Goal: Entertainment & Leisure: Consume media (video, audio)

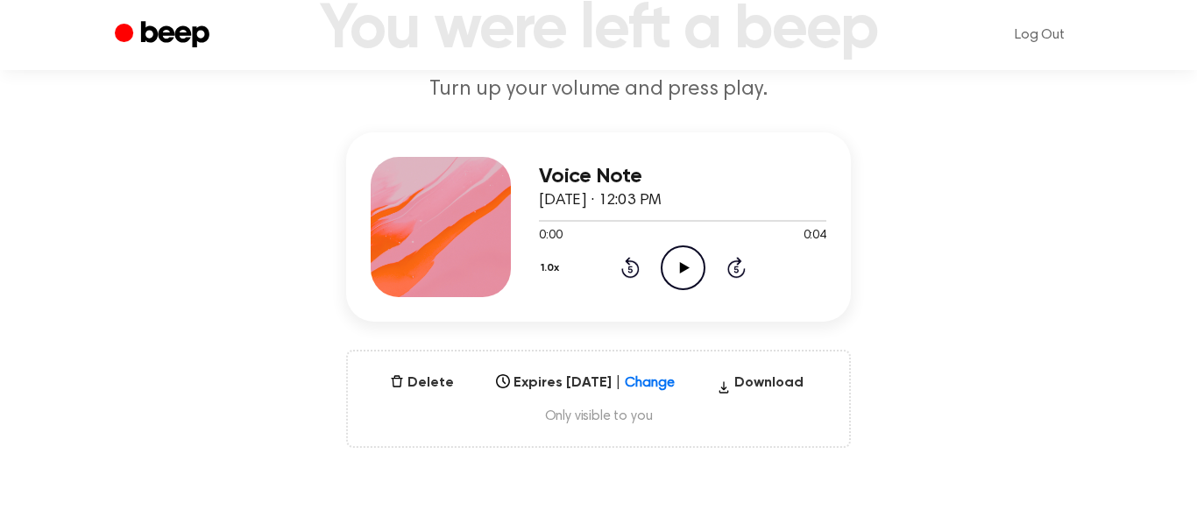
scroll to position [145, 0]
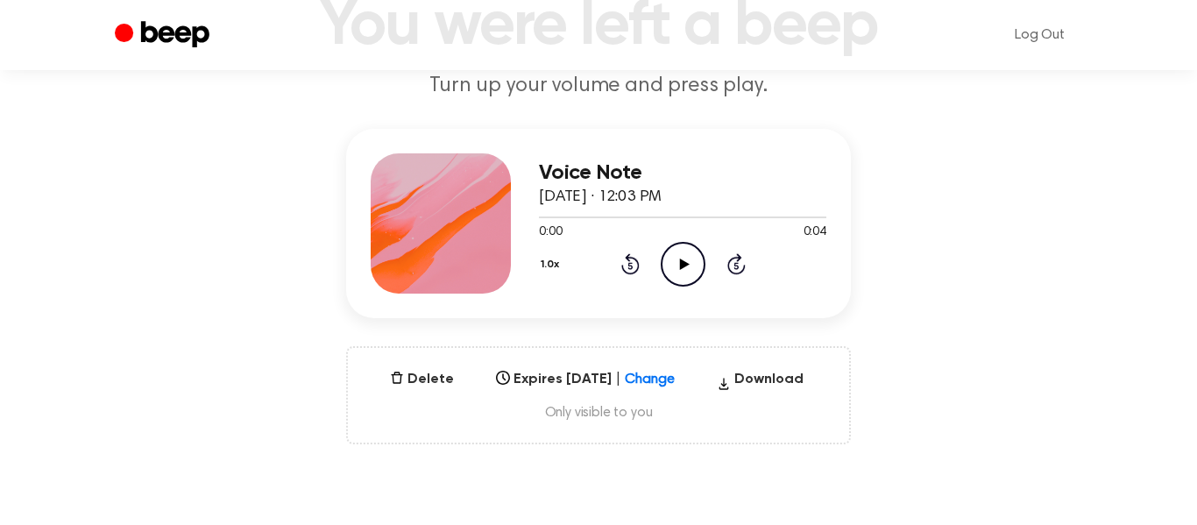
click at [673, 258] on icon "Play Audio" at bounding box center [683, 264] width 45 height 45
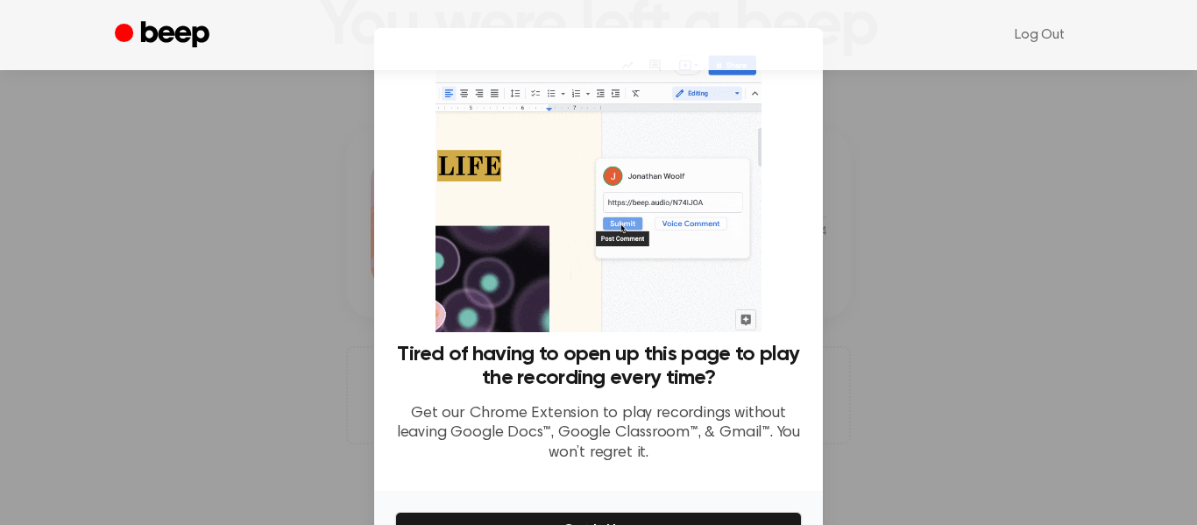
click at [1027, 354] on div at bounding box center [598, 262] width 1197 height 525
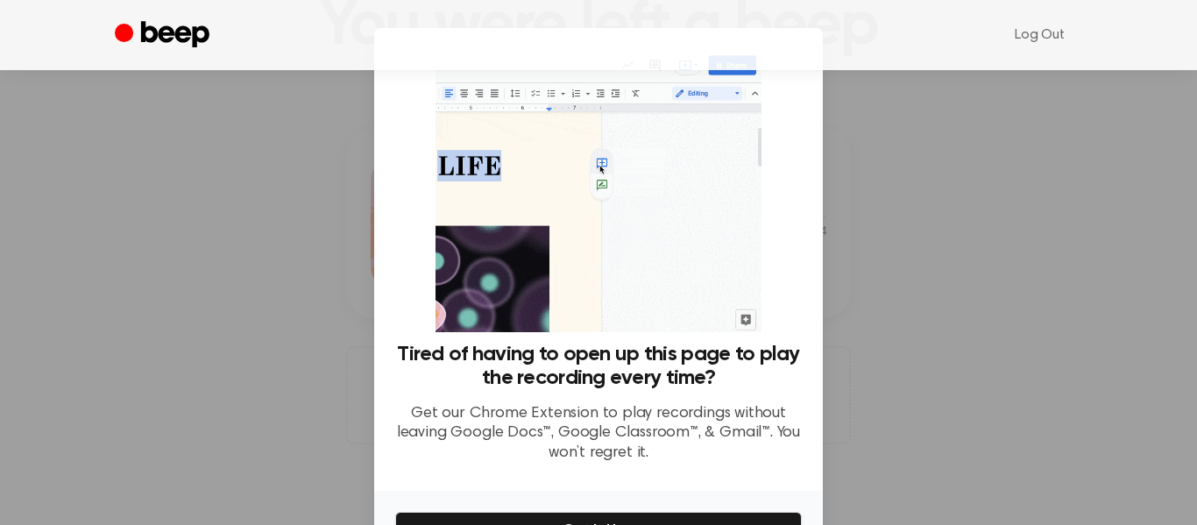
click at [898, 379] on div at bounding box center [598, 262] width 1197 height 525
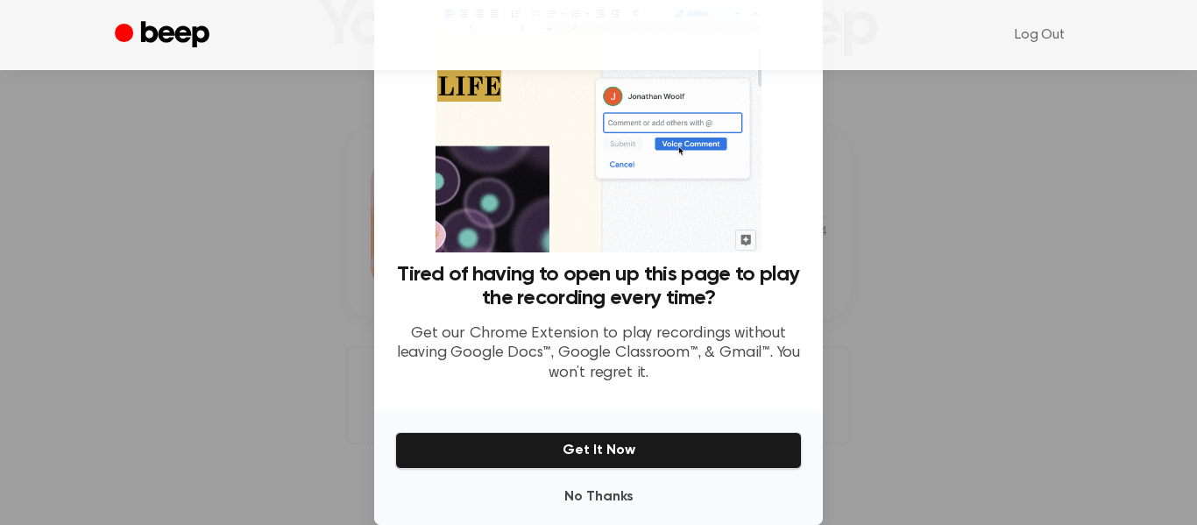
scroll to position [108, 0]
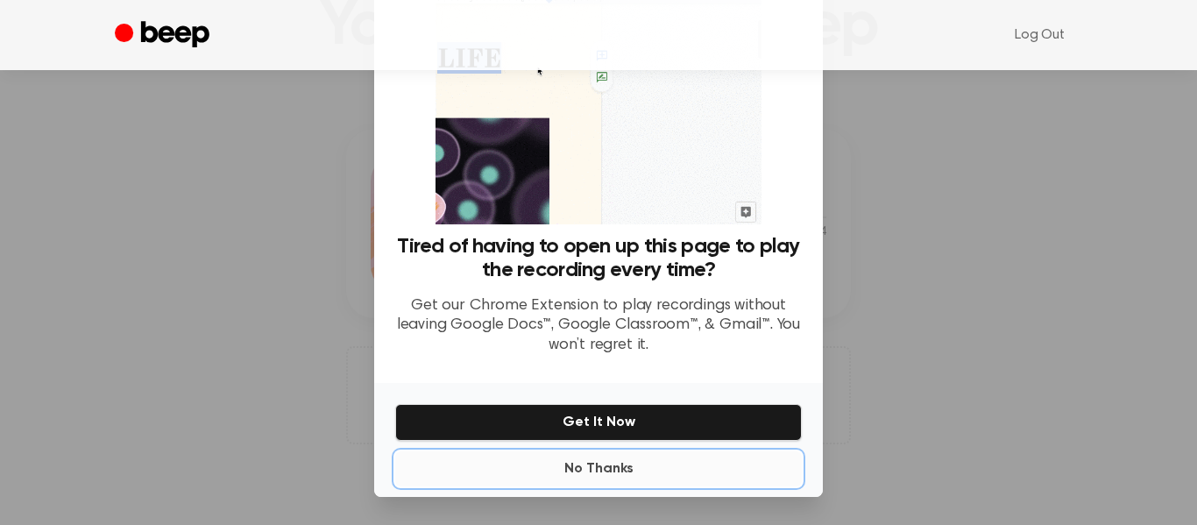
click at [534, 463] on button "No Thanks" at bounding box center [598, 468] width 406 height 35
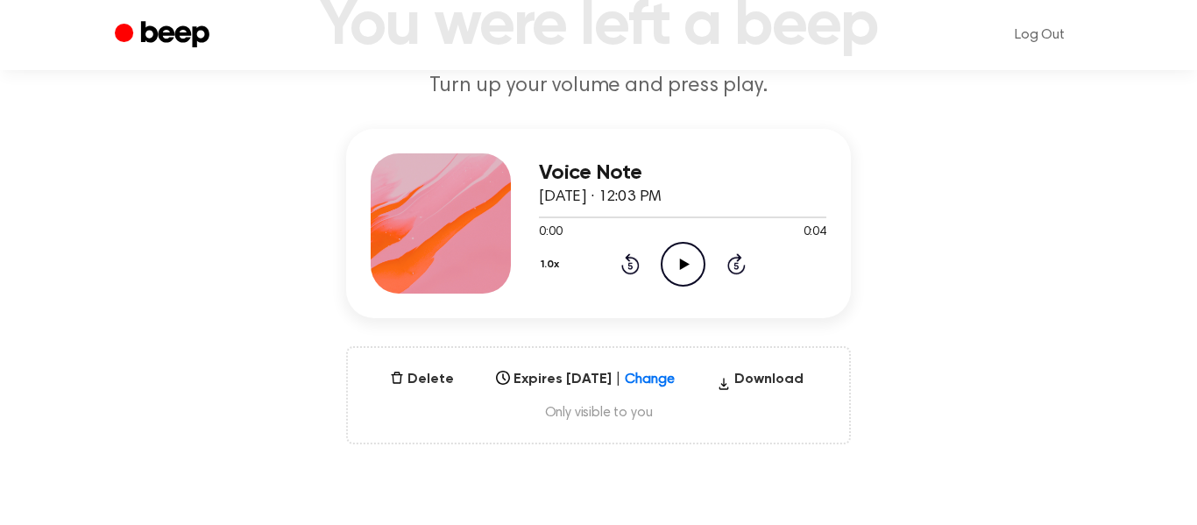
click at [696, 273] on icon "Play Audio" at bounding box center [683, 264] width 45 height 45
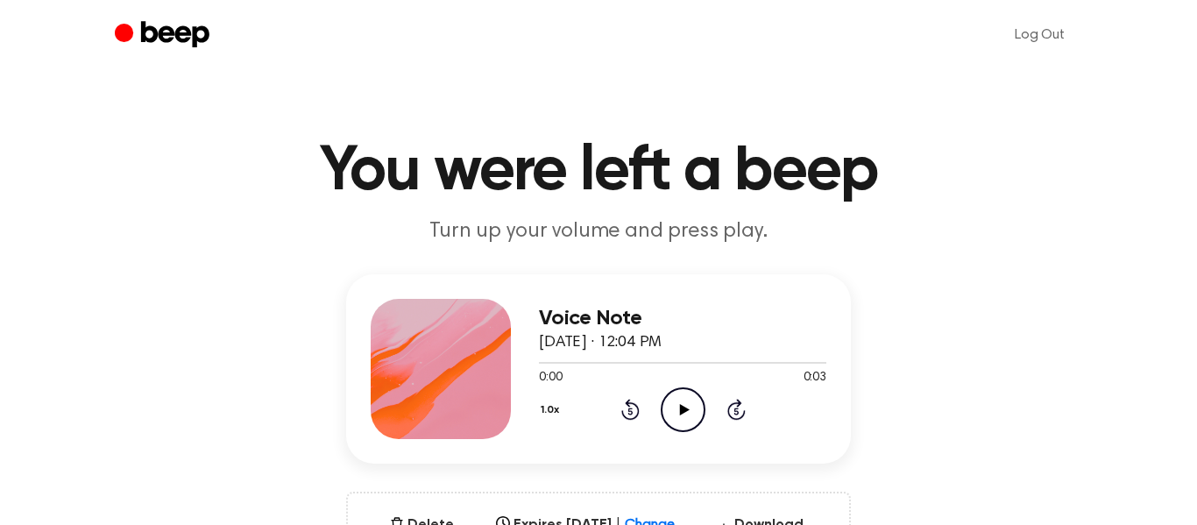
click at [665, 409] on icon "Play Audio" at bounding box center [683, 409] width 45 height 45
click at [677, 406] on icon "Pause Audio" at bounding box center [683, 409] width 45 height 45
click at [677, 406] on icon "Play Audio" at bounding box center [683, 409] width 45 height 45
click at [676, 406] on icon "Pause Audio" at bounding box center [683, 409] width 45 height 45
click at [676, 406] on icon "Play Audio" at bounding box center [683, 409] width 45 height 45
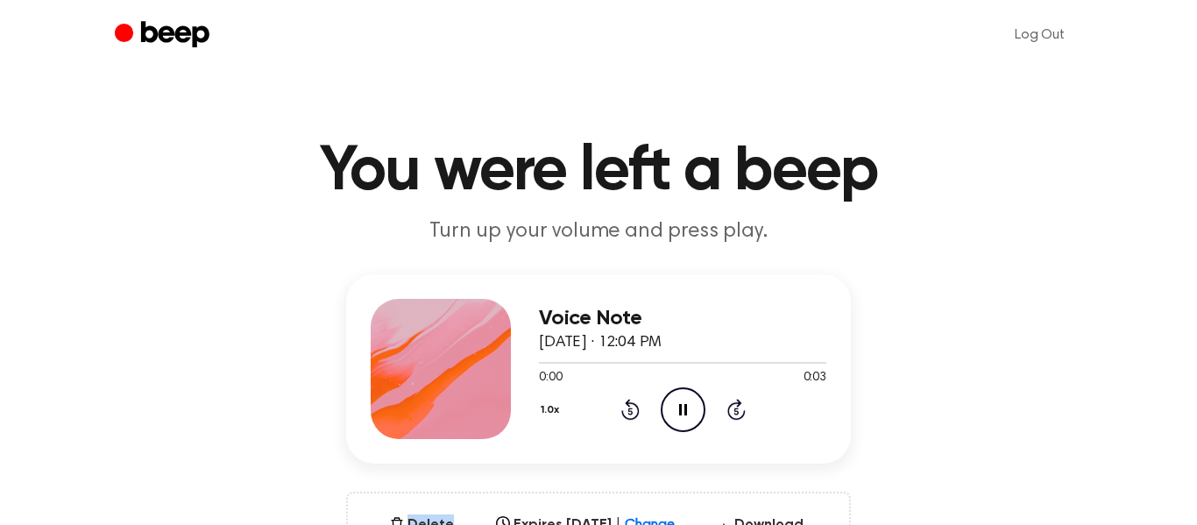
click at [676, 406] on icon "Pause Audio" at bounding box center [683, 409] width 45 height 45
click at [676, 406] on icon "Play Audio" at bounding box center [683, 409] width 45 height 45
click at [676, 406] on icon "Pause Audio" at bounding box center [683, 409] width 45 height 45
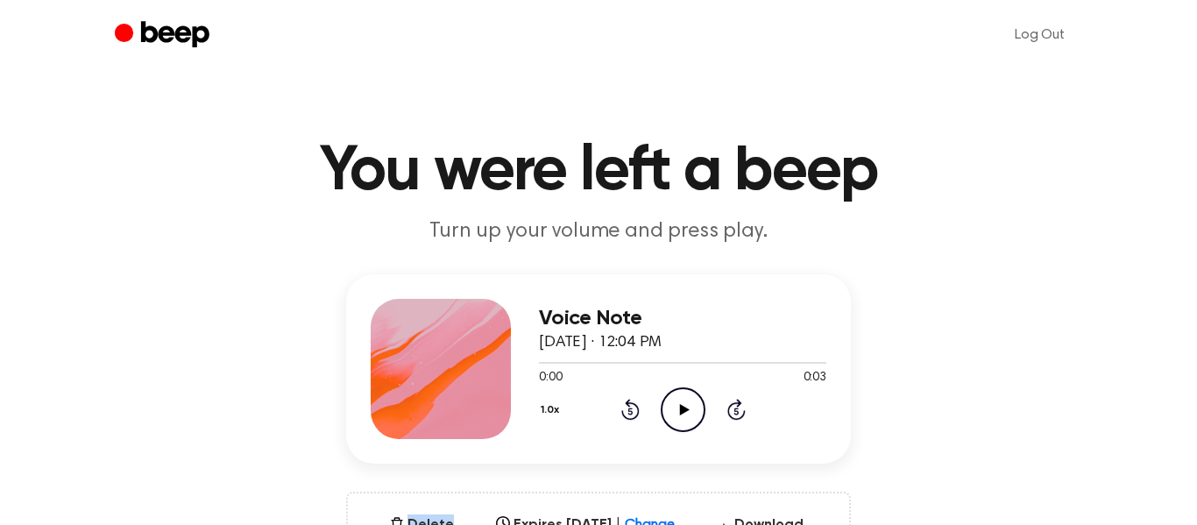
click at [676, 406] on icon "Play Audio" at bounding box center [683, 409] width 45 height 45
click at [676, 406] on icon "Pause Audio" at bounding box center [683, 409] width 45 height 45
click at [676, 406] on icon "Play Audio" at bounding box center [683, 409] width 45 height 45
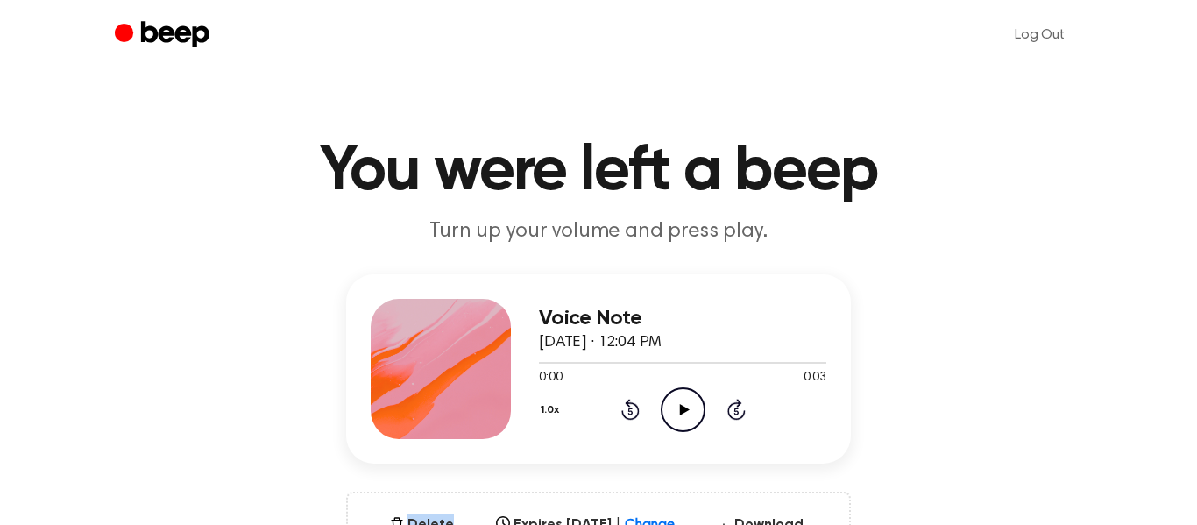
click at [676, 406] on icon "Play Audio" at bounding box center [683, 409] width 45 height 45
click at [676, 406] on icon "Pause Audio" at bounding box center [683, 409] width 45 height 45
click at [676, 406] on icon "Play Audio" at bounding box center [683, 409] width 45 height 45
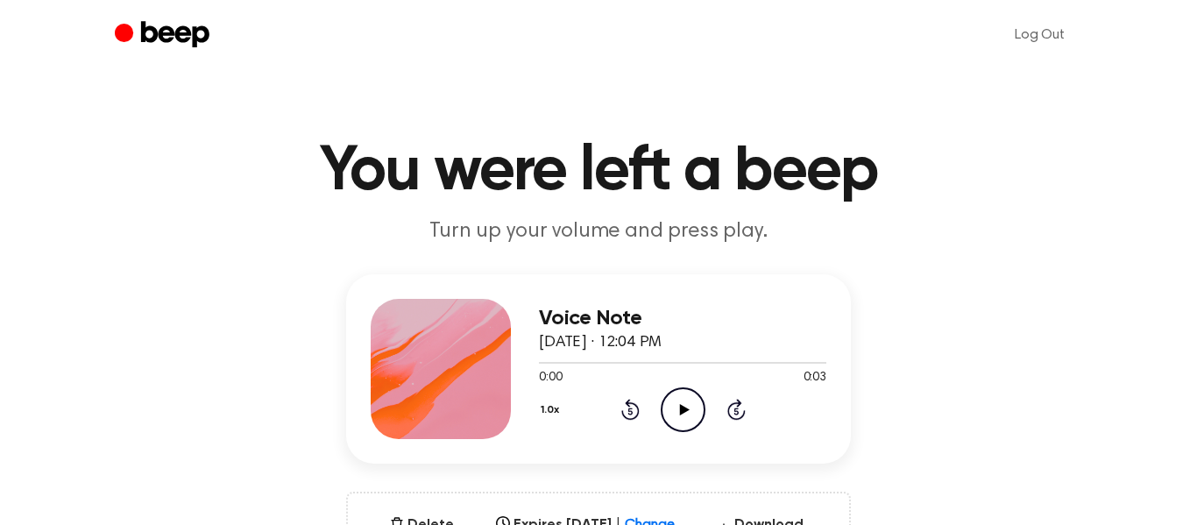
click at [676, 406] on icon "Play Audio" at bounding box center [683, 409] width 45 height 45
click at [687, 415] on icon "Play Audio" at bounding box center [683, 409] width 45 height 45
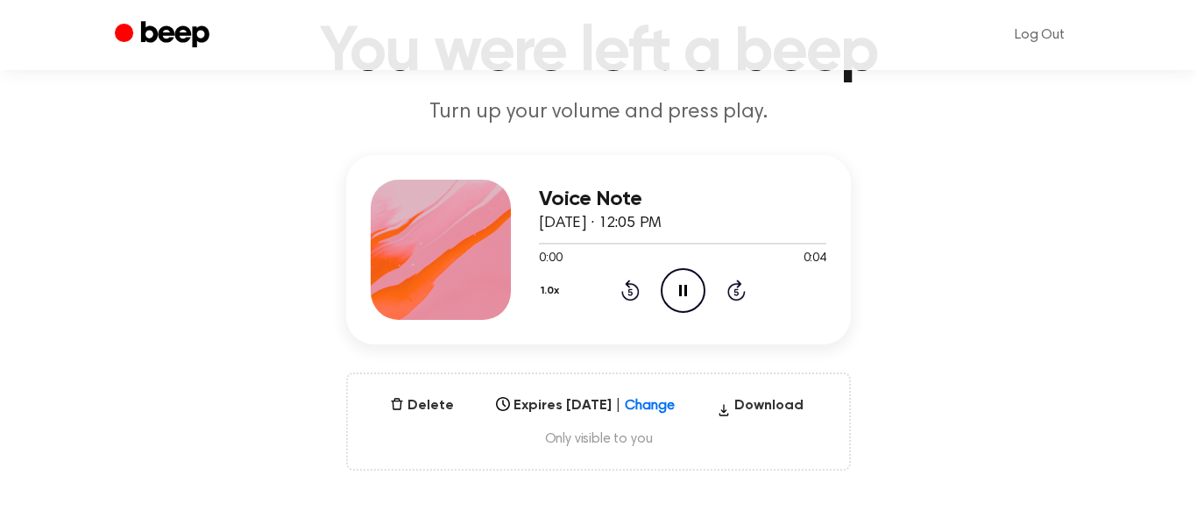
scroll to position [115, 0]
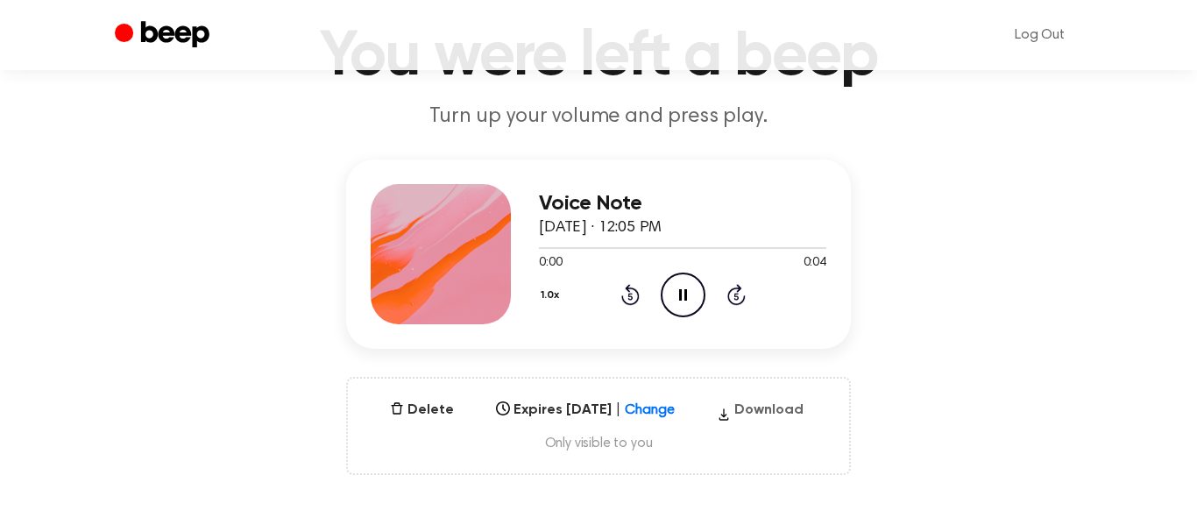
click at [762, 409] on button "Download" at bounding box center [760, 413] width 101 height 28
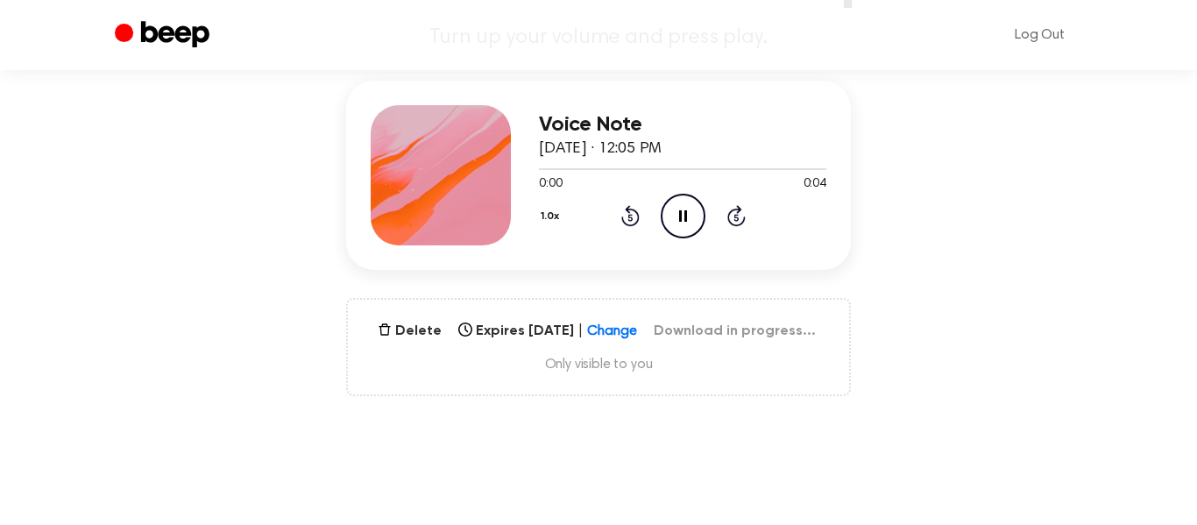
scroll to position [193, 0]
click at [695, 224] on icon "Pause Audio" at bounding box center [683, 216] width 45 height 45
